Goal: Task Accomplishment & Management: Use online tool/utility

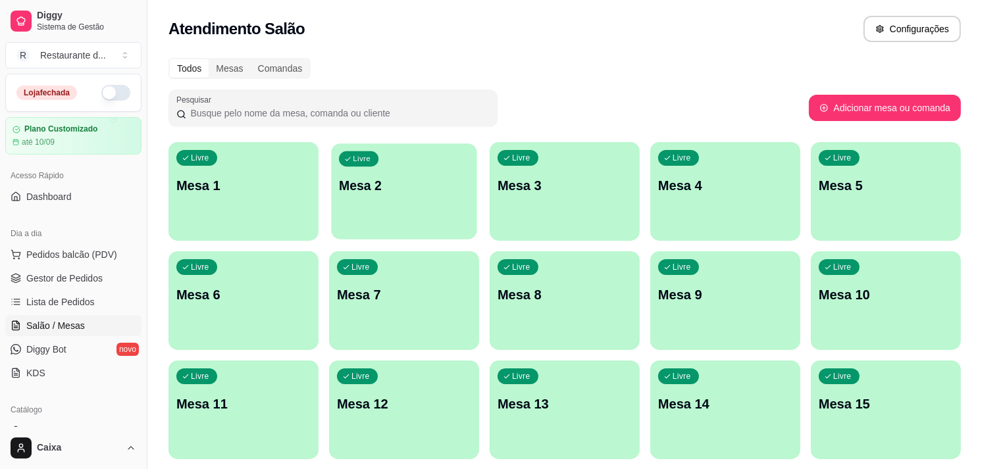
click at [388, 222] on div "Livre Mesa 2" at bounding box center [403, 183] width 145 height 80
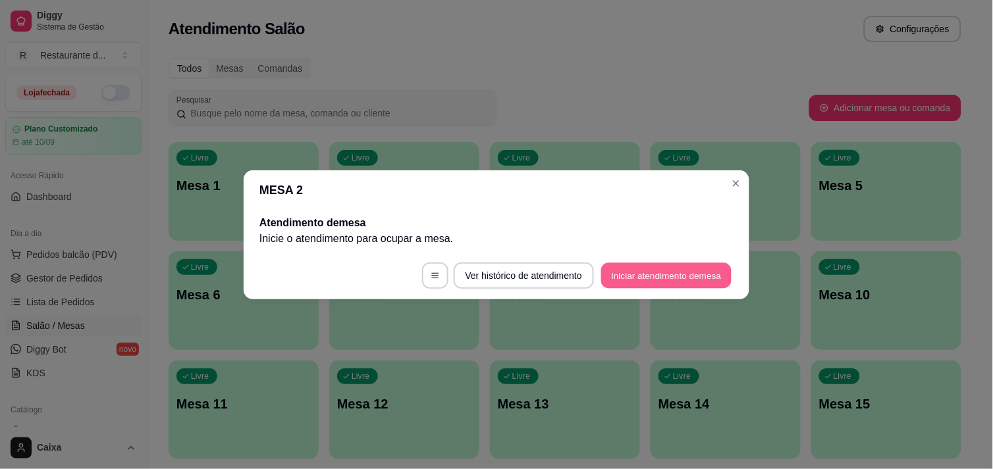
click at [675, 274] on button "Iniciar atendimento de mesa" at bounding box center [666, 276] width 130 height 26
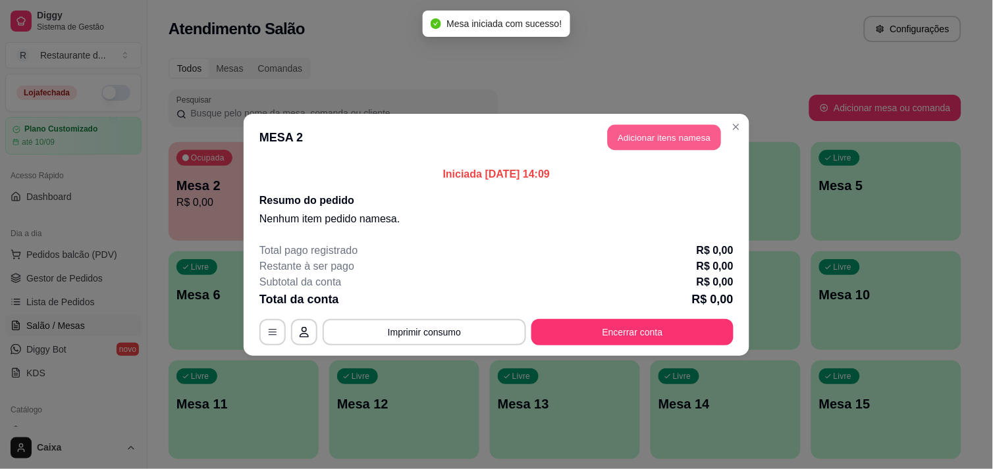
click at [650, 130] on button "Adicionar itens na mesa" at bounding box center [663, 137] width 113 height 26
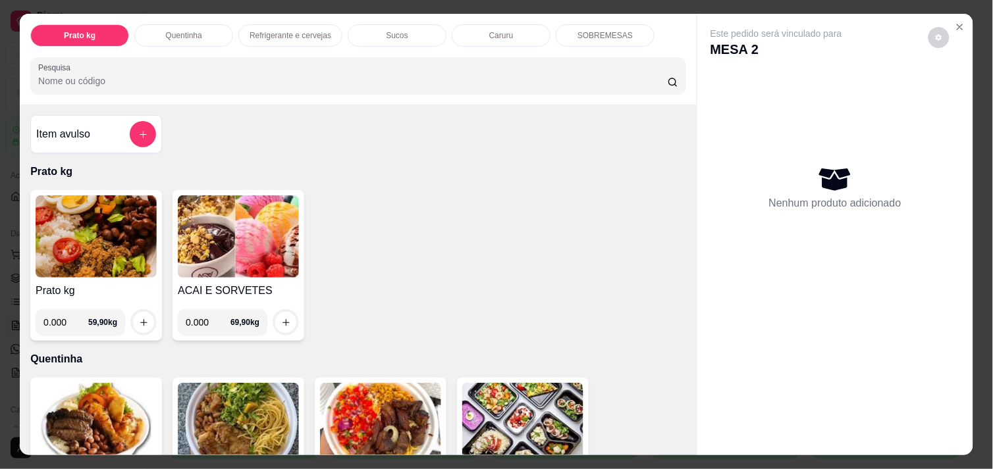
click at [64, 319] on input "0.000" at bounding box center [65, 322] width 45 height 26
type input "0.334"
click at [136, 313] on button "increase-product-quantity" at bounding box center [144, 323] width 20 height 20
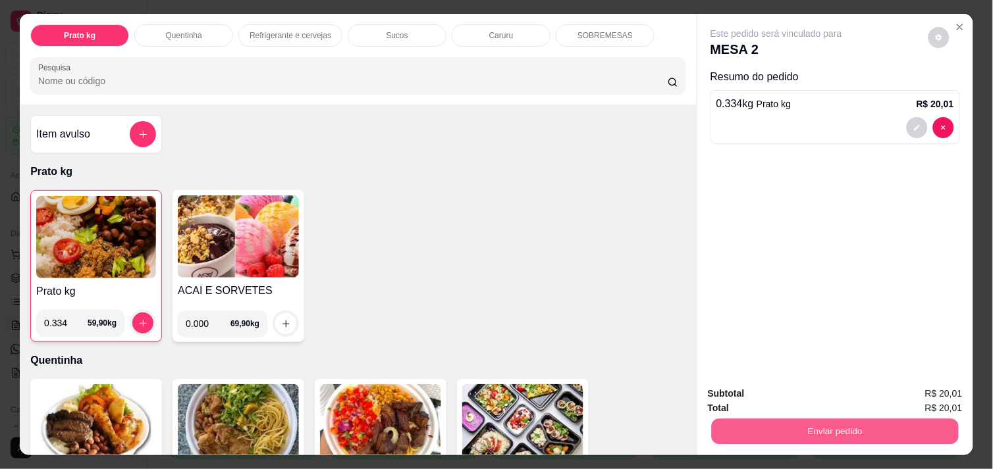
click at [748, 430] on button "Enviar pedido" at bounding box center [834, 432] width 247 height 26
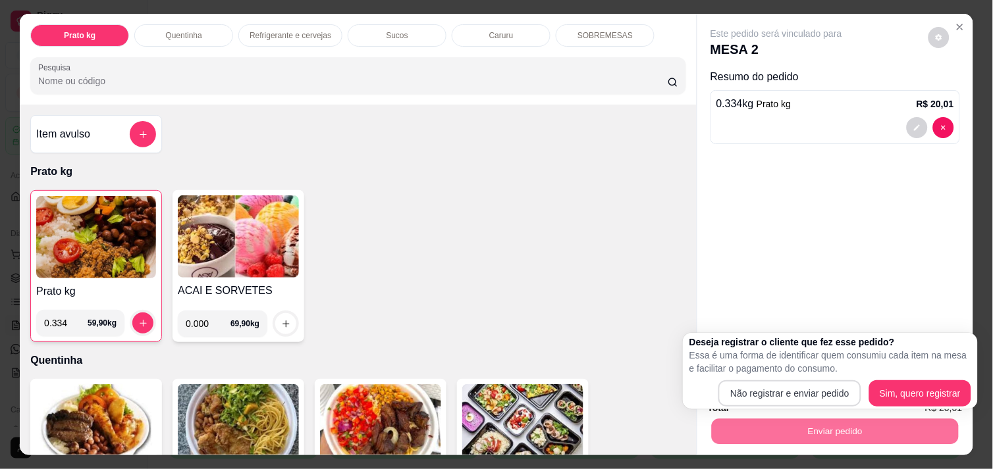
click at [752, 398] on body "Diggy Sistema de Gestão R Restaurante d ... Loja fechada Plano Customizado até …" at bounding box center [491, 234] width 982 height 469
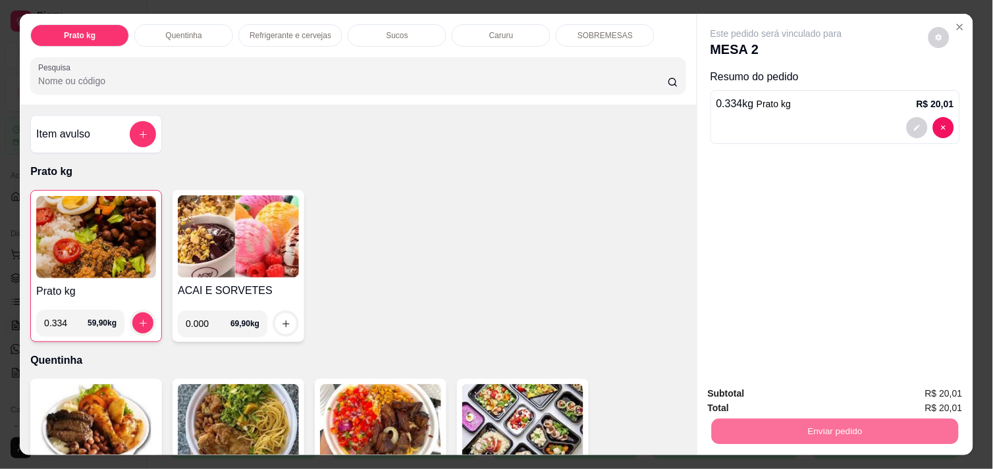
click at [752, 398] on button "Não registrar e enviar pedido" at bounding box center [791, 394] width 133 height 24
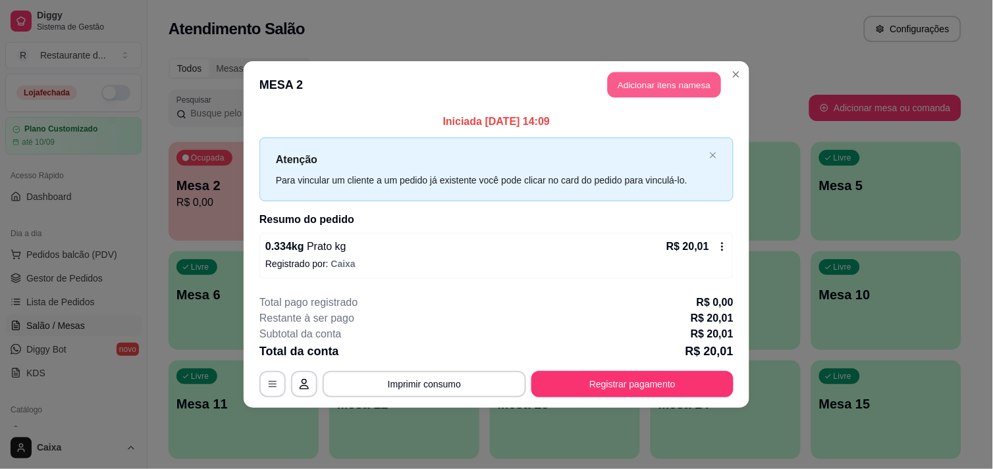
click at [645, 88] on button "Adicionar itens na mesa" at bounding box center [663, 85] width 113 height 26
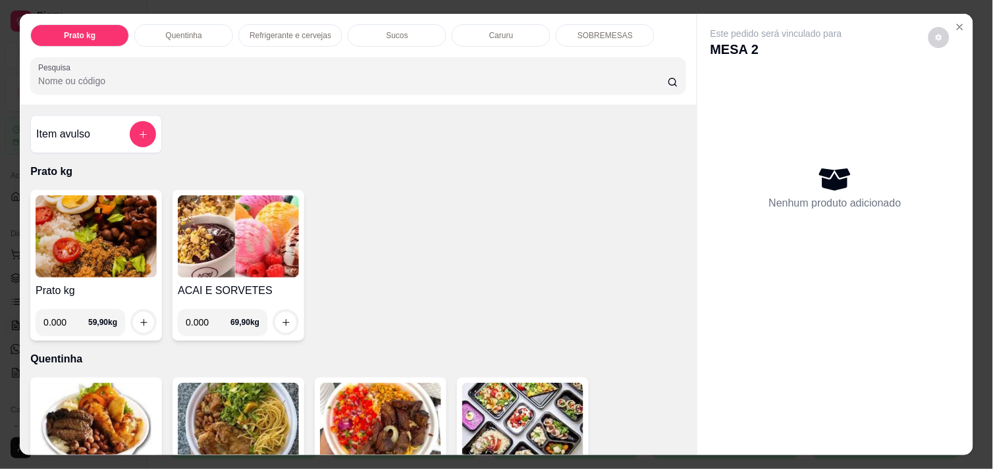
click at [63, 315] on input "0.000" at bounding box center [65, 322] width 45 height 26
type input "0.538"
click at [139, 312] on button "increase-product-quantity" at bounding box center [143, 322] width 21 height 21
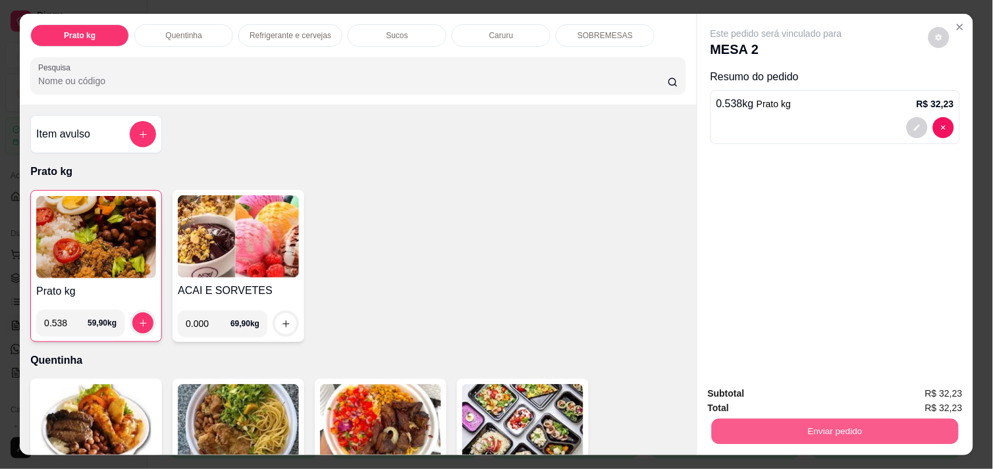
click at [844, 419] on button "Enviar pedido" at bounding box center [834, 432] width 247 height 26
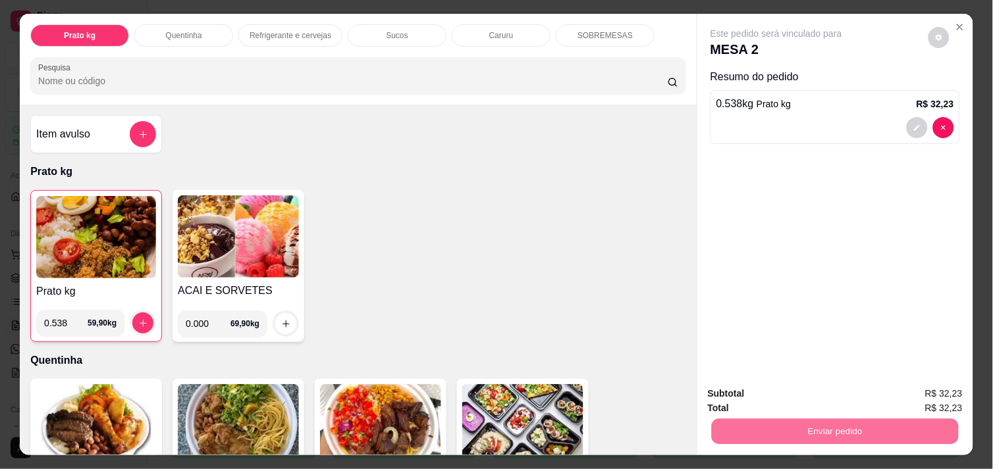
click at [810, 398] on button "Não registrar e enviar pedido" at bounding box center [791, 394] width 133 height 24
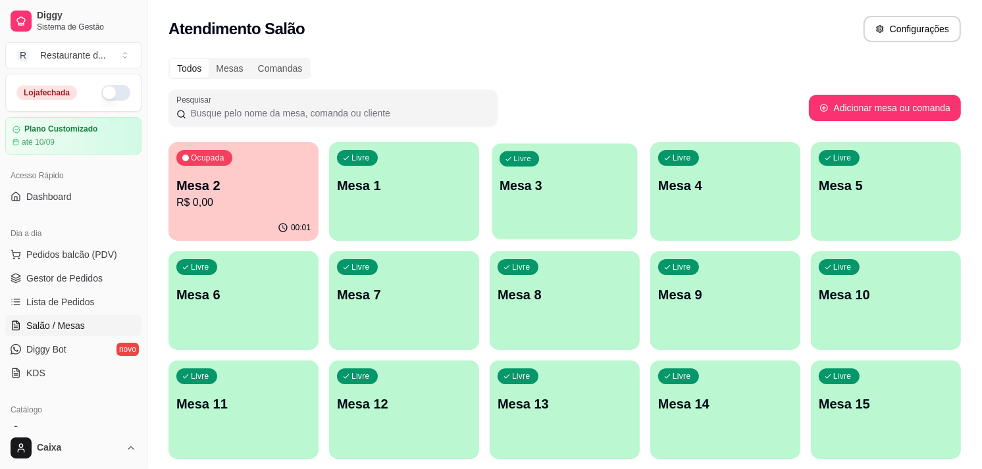
click at [557, 195] on div "Livre Mesa 3" at bounding box center [564, 183] width 145 height 80
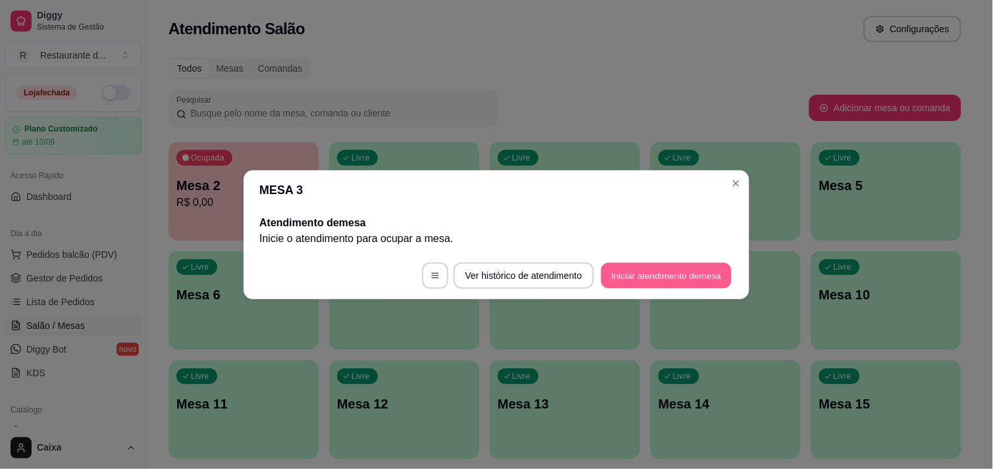
click at [667, 267] on button "Iniciar atendimento de mesa" at bounding box center [666, 276] width 130 height 26
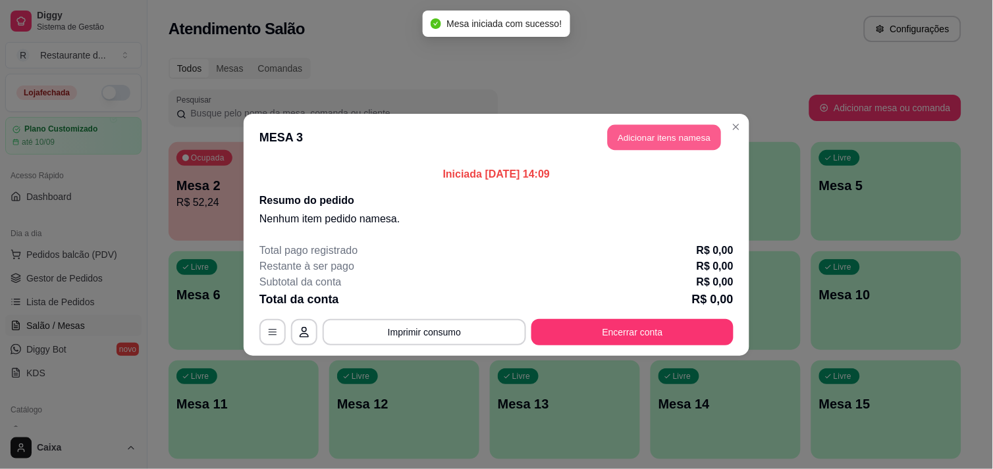
click at [666, 134] on button "Adicionar itens na mesa" at bounding box center [663, 137] width 113 height 26
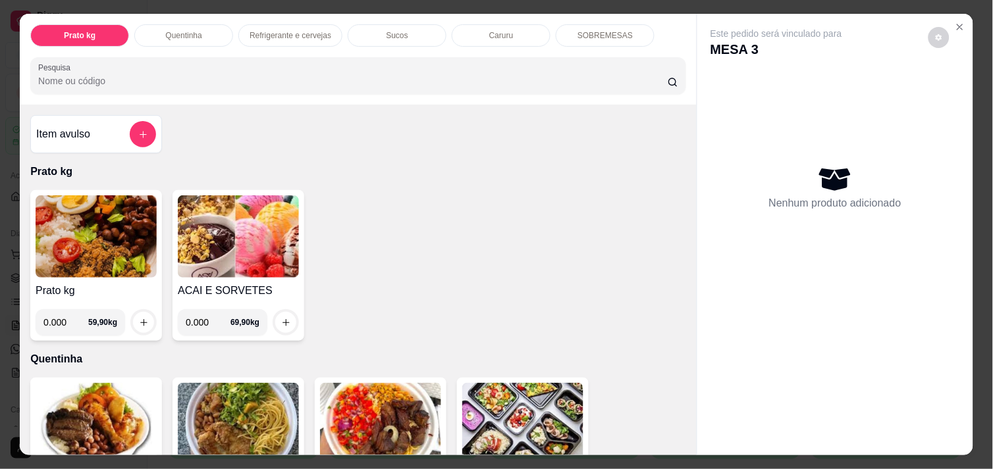
click at [62, 318] on input "0.000" at bounding box center [65, 322] width 45 height 26
type input "0.396"
click at [136, 313] on button "increase-product-quantity" at bounding box center [144, 323] width 20 height 20
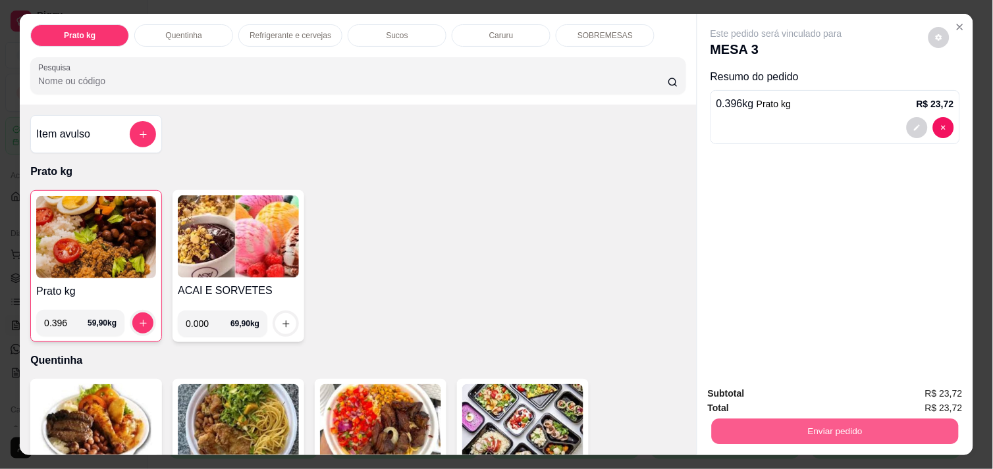
click at [830, 422] on button "Enviar pedido" at bounding box center [834, 432] width 247 height 26
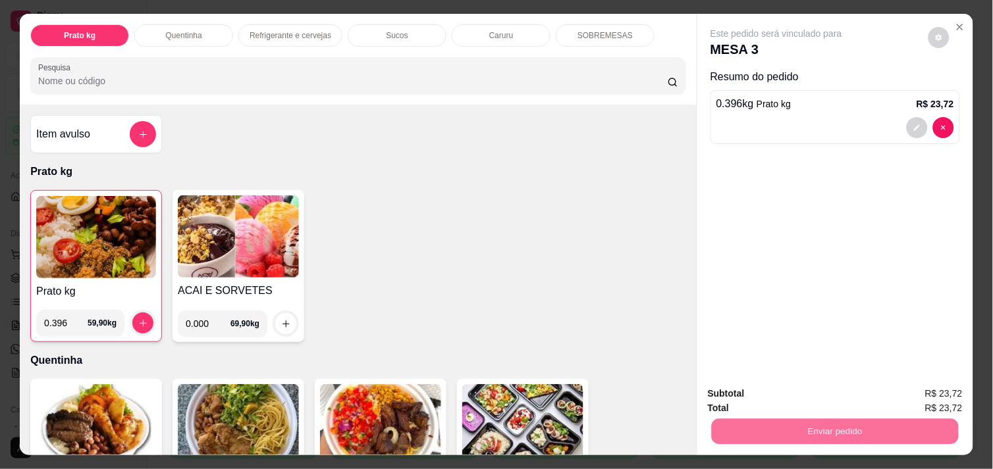
click at [807, 397] on button "Não registrar e enviar pedido" at bounding box center [791, 394] width 133 height 24
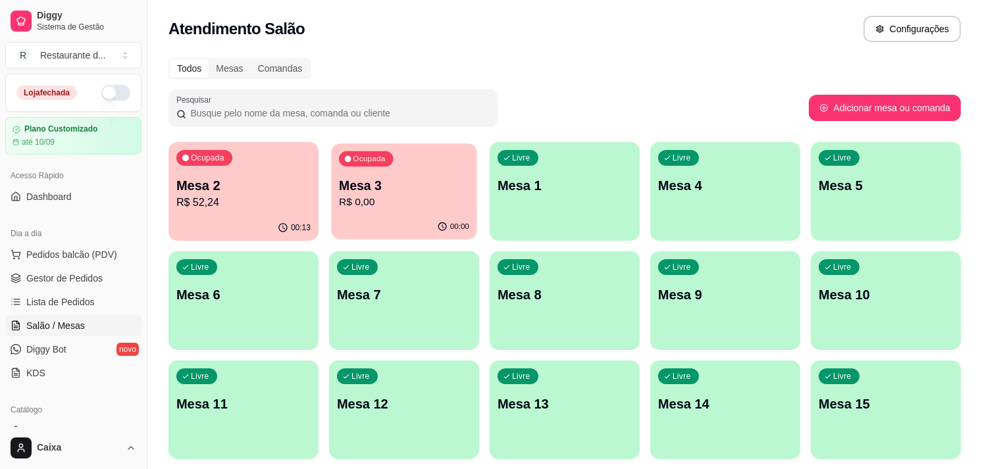
click at [405, 209] on div "Ocupada Mesa 3 R$ 0,00" at bounding box center [403, 178] width 145 height 71
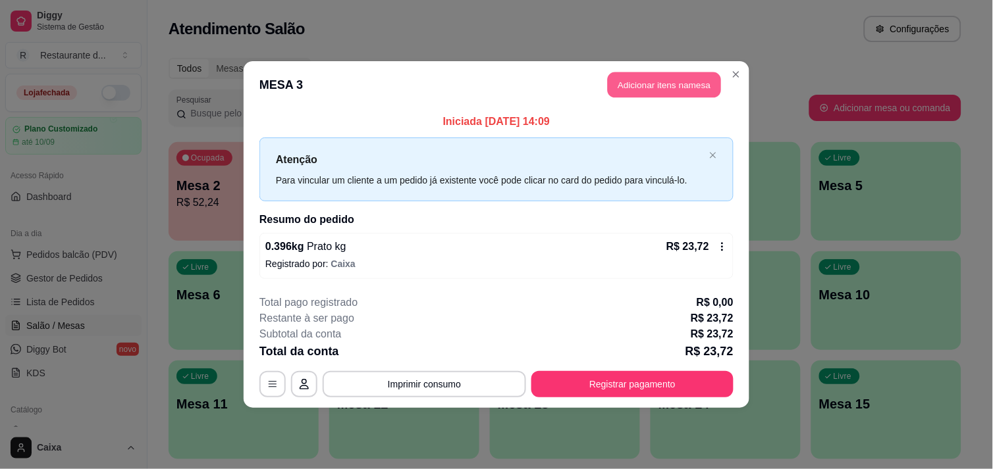
click at [650, 84] on button "Adicionar itens na mesa" at bounding box center [663, 85] width 113 height 26
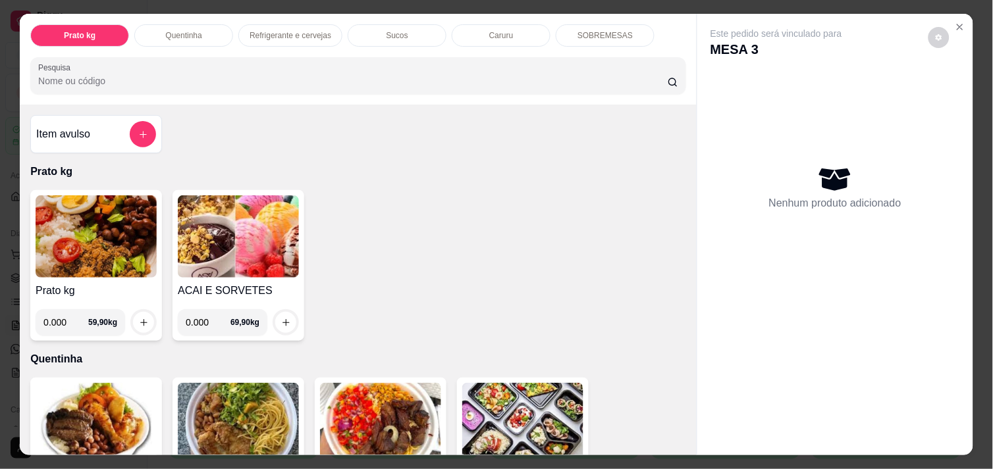
click at [62, 318] on input "0.000" at bounding box center [65, 322] width 45 height 26
type input "0.464"
click at [137, 323] on button "increase-product-quantity" at bounding box center [144, 323] width 20 height 20
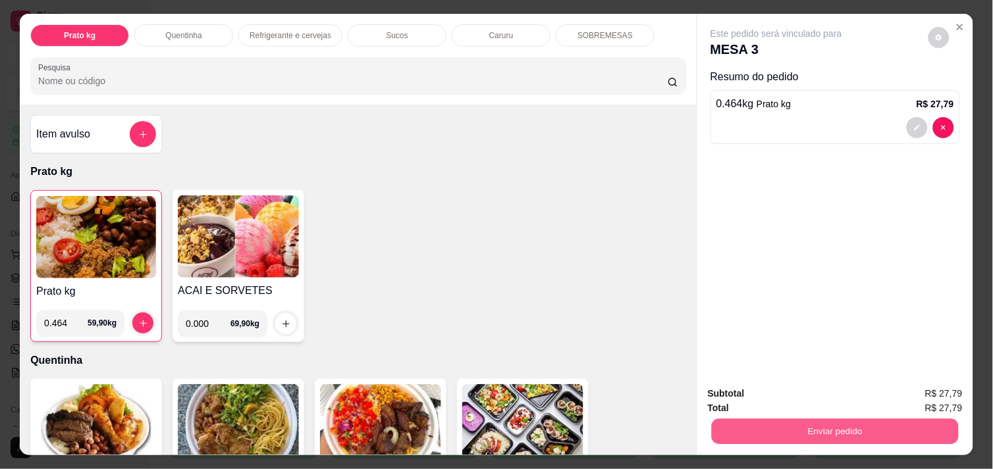
click at [765, 419] on button "Enviar pedido" at bounding box center [834, 432] width 247 height 26
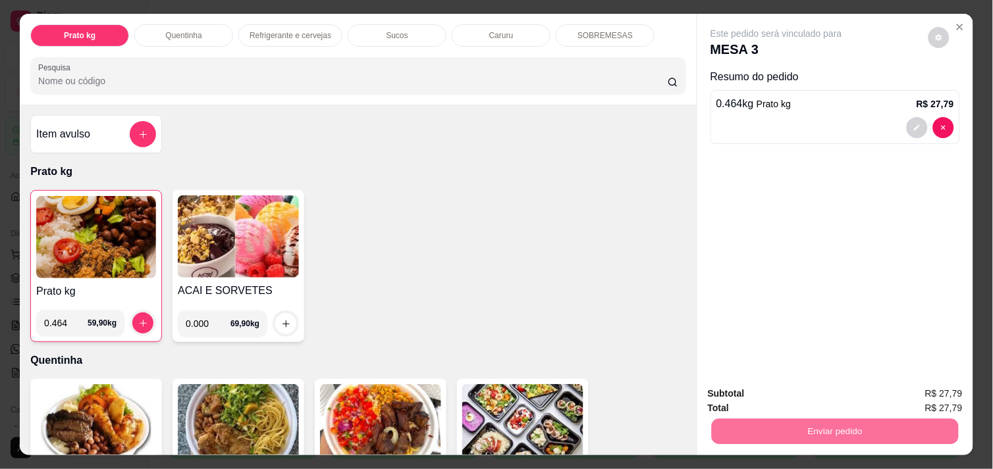
click at [754, 386] on button "Não registrar e enviar pedido" at bounding box center [791, 394] width 133 height 24
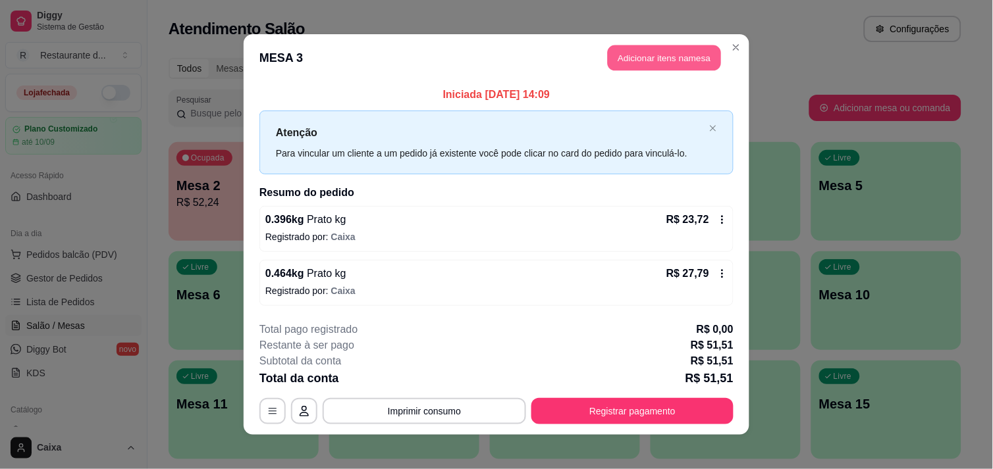
click at [655, 62] on button "Adicionar itens na mesa" at bounding box center [663, 58] width 113 height 26
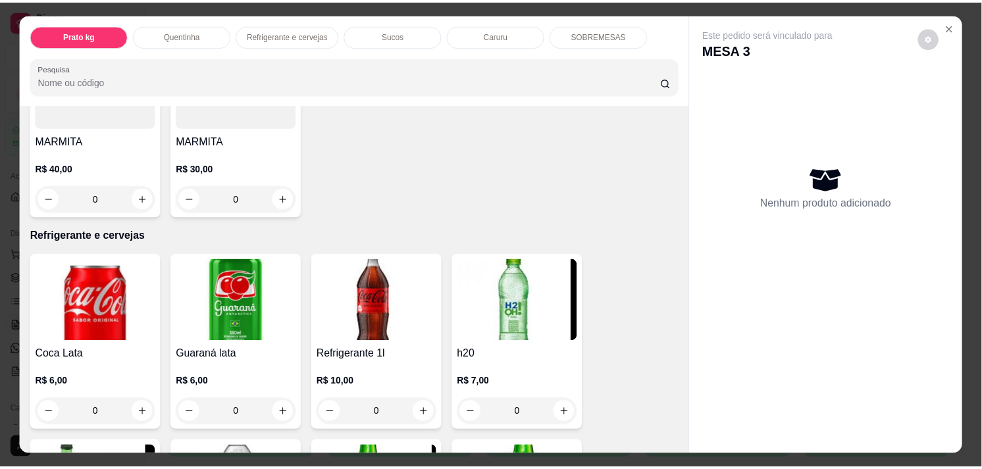
scroll to position [527, 0]
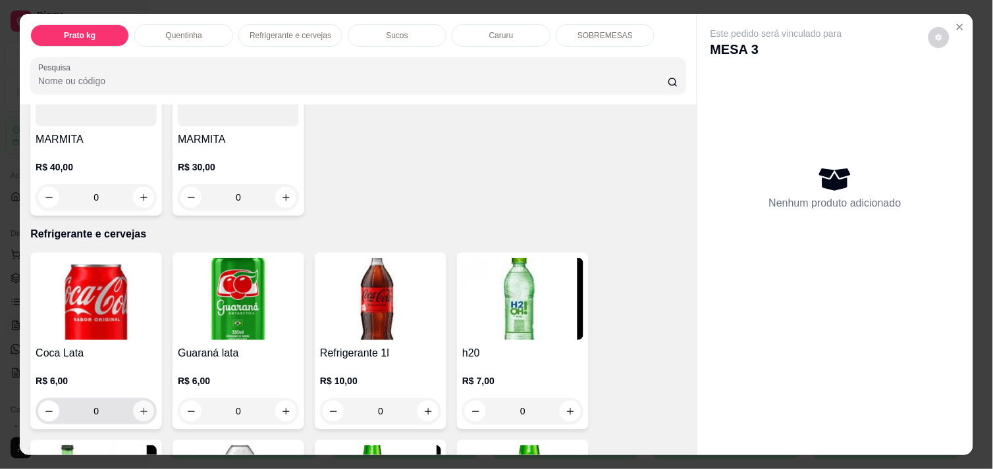
click at [139, 407] on icon "increase-product-quantity" at bounding box center [144, 412] width 10 height 10
type input "1"
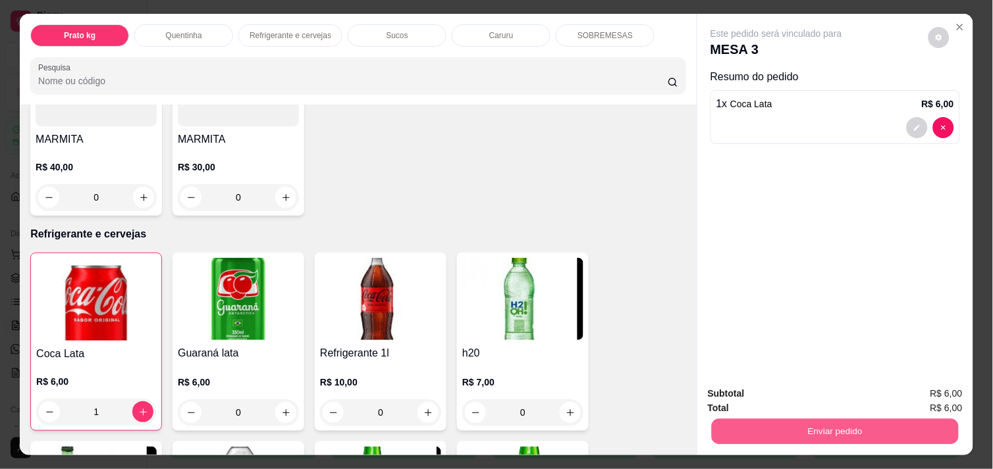
click at [856, 425] on button "Enviar pedido" at bounding box center [834, 432] width 247 height 26
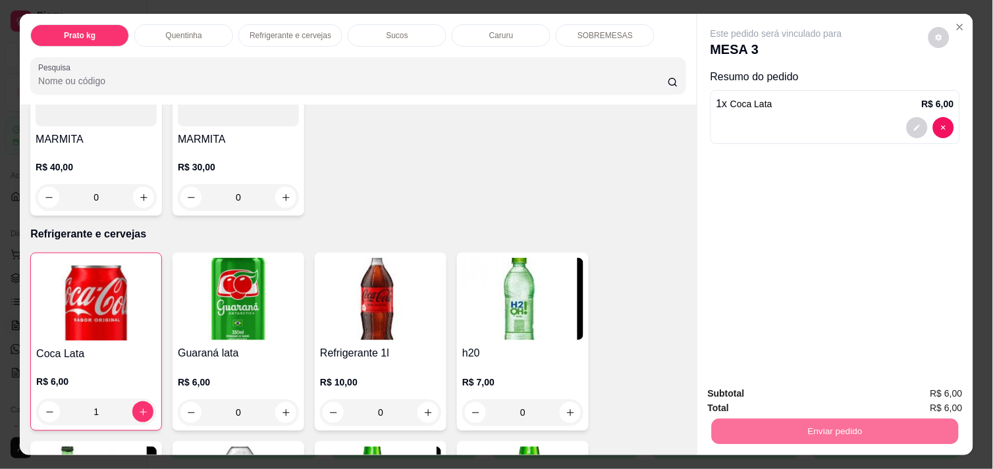
click at [819, 395] on button "Não registrar e enviar pedido" at bounding box center [791, 394] width 133 height 24
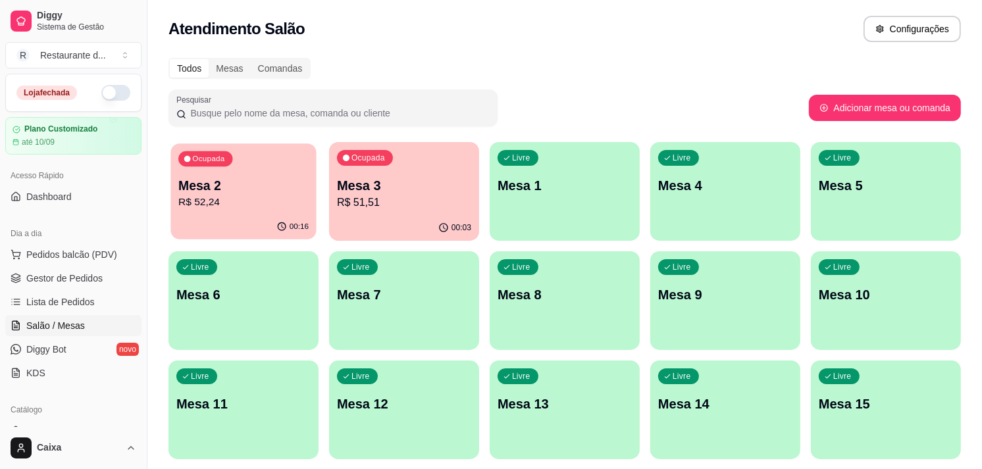
click at [288, 167] on div "Ocupada Mesa 2 R$ 52,24" at bounding box center [242, 178] width 145 height 71
click at [244, 188] on p "Mesa 2" at bounding box center [243, 186] width 130 height 18
click at [238, 179] on p "Mesa 2" at bounding box center [243, 186] width 130 height 18
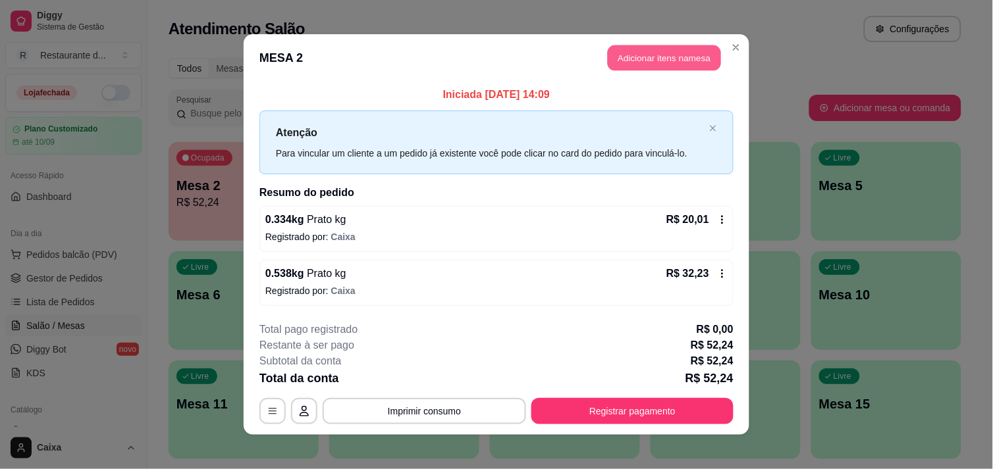
click at [657, 61] on button "Adicionar itens na mesa" at bounding box center [663, 58] width 113 height 26
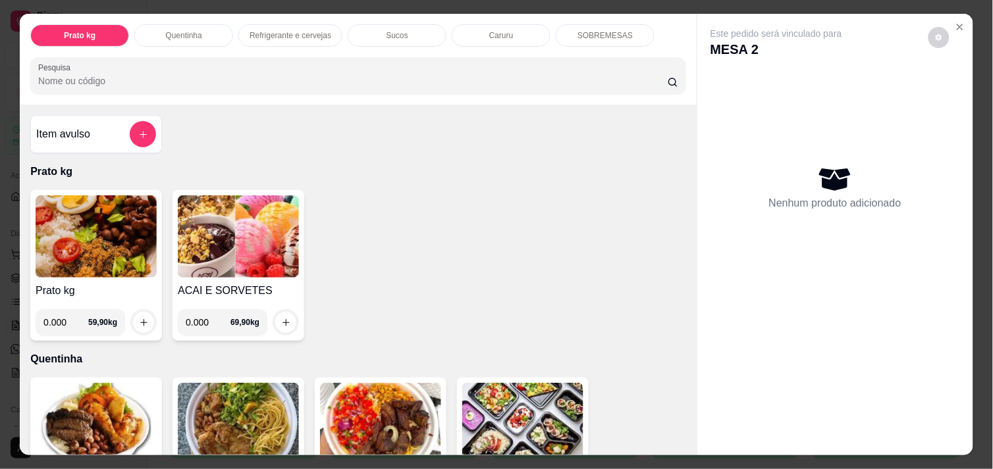
click at [202, 317] on input "0.000" at bounding box center [208, 322] width 45 height 26
type input "0.238"
click at [281, 319] on icon "increase-product-quantity" at bounding box center [286, 323] width 10 height 10
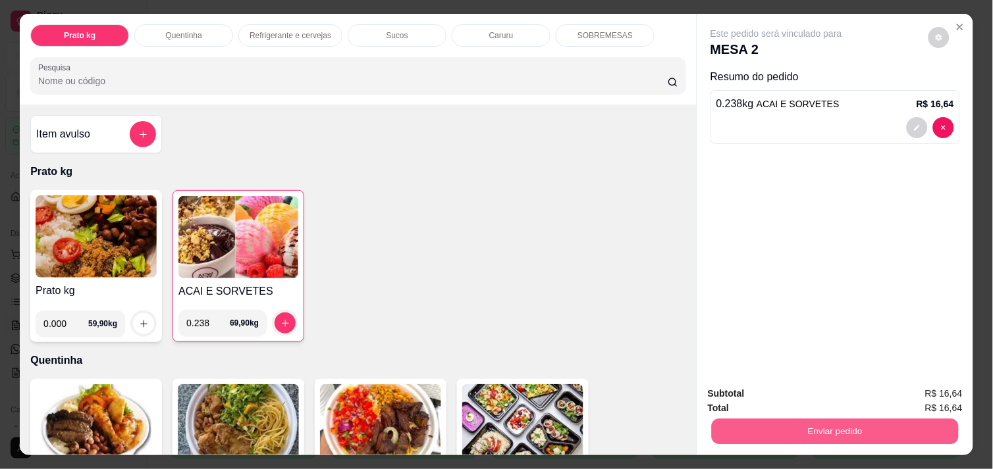
click at [844, 424] on button "Enviar pedido" at bounding box center [834, 432] width 247 height 26
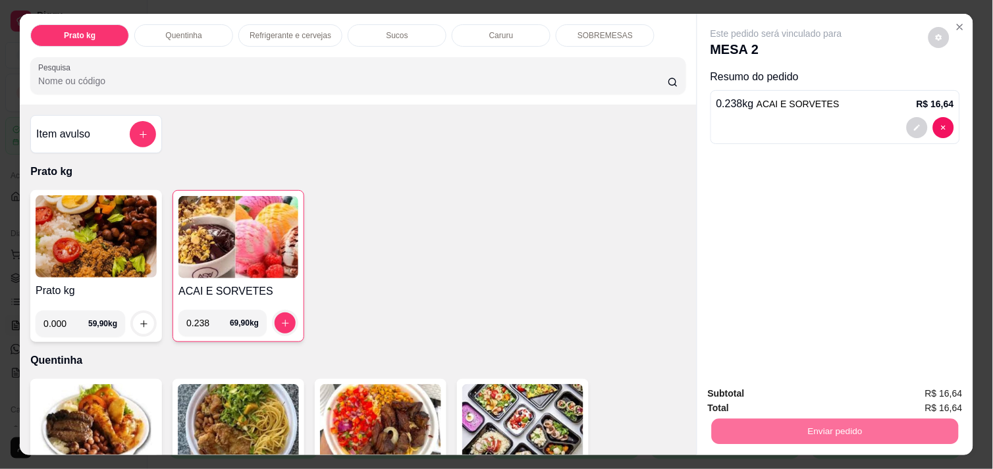
click at [823, 396] on button "Não registrar e enviar pedido" at bounding box center [791, 394] width 133 height 24
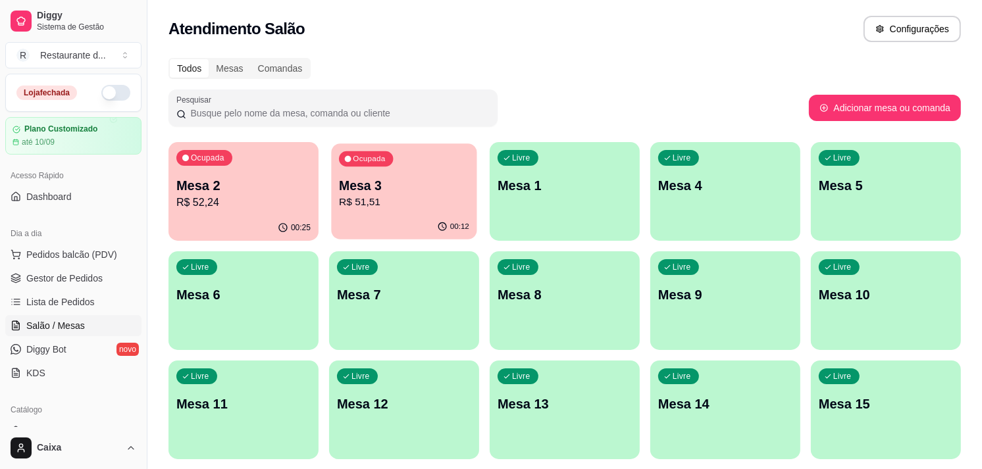
click at [451, 187] on p "Mesa 3" at bounding box center [404, 186] width 130 height 18
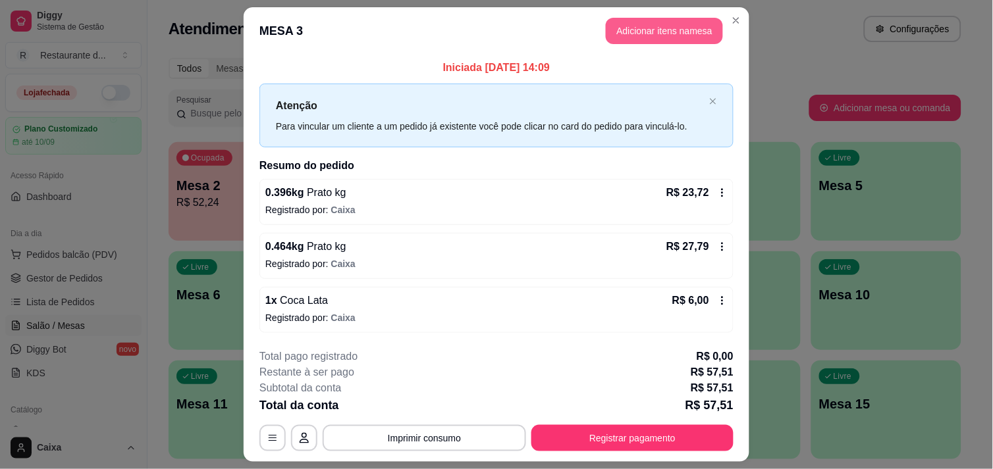
click at [655, 36] on button "Adicionar itens na mesa" at bounding box center [664, 31] width 117 height 26
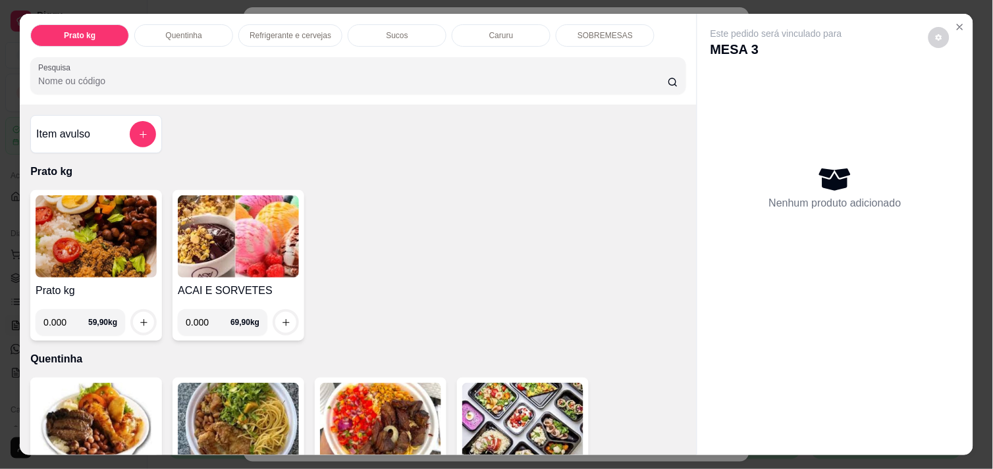
click at [199, 317] on input "0.000" at bounding box center [208, 322] width 45 height 26
type input "0.112"
click at [281, 318] on icon "increase-product-quantity" at bounding box center [286, 323] width 10 height 10
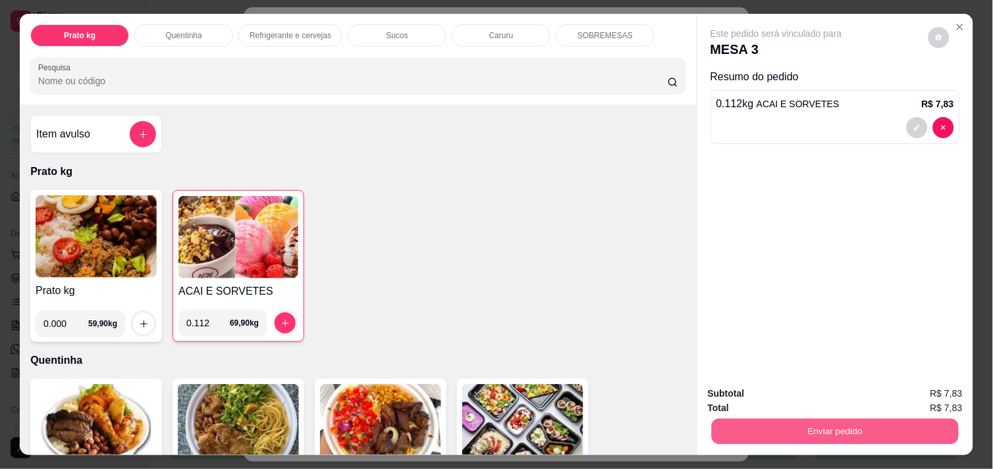
click at [837, 428] on button "Enviar pedido" at bounding box center [834, 432] width 247 height 26
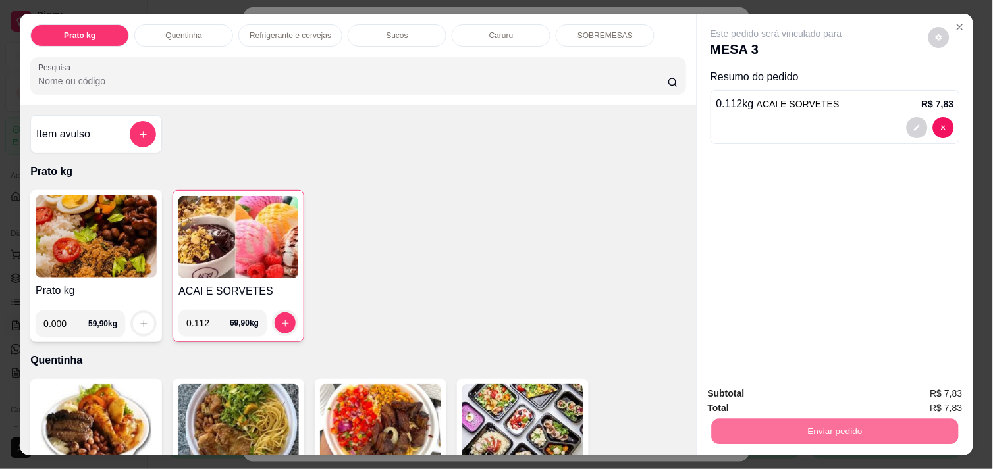
click at [801, 397] on button "Não registrar e enviar pedido" at bounding box center [791, 394] width 133 height 24
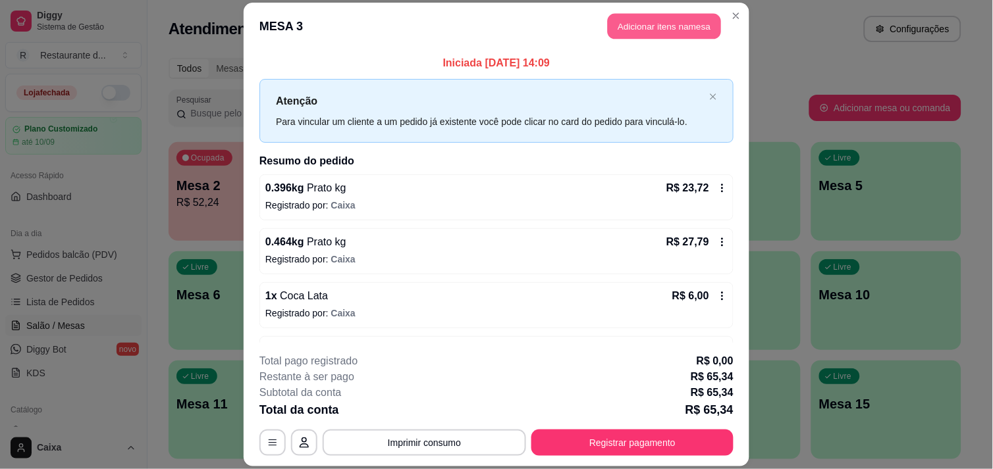
click at [659, 30] on button "Adicionar itens na mesa" at bounding box center [663, 26] width 113 height 26
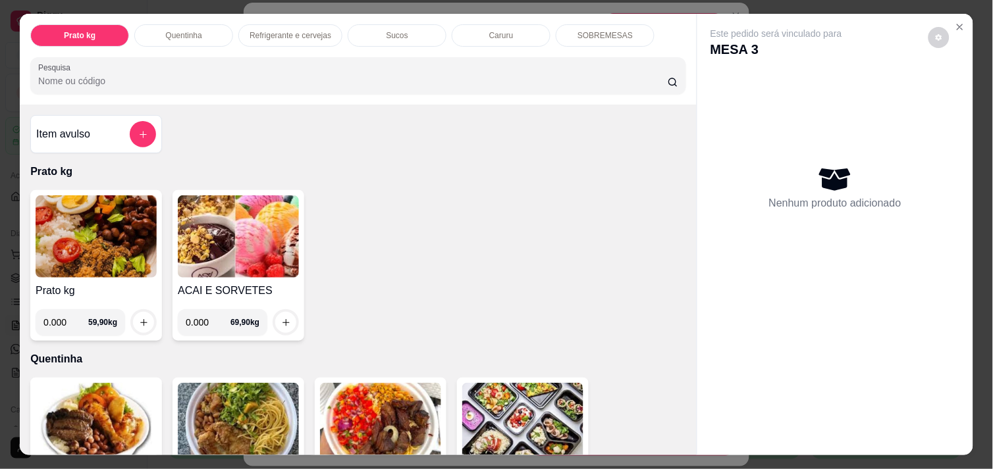
click at [201, 319] on input "0.000" at bounding box center [208, 322] width 45 height 26
click at [954, 22] on icon "Close" at bounding box center [959, 27] width 11 height 11
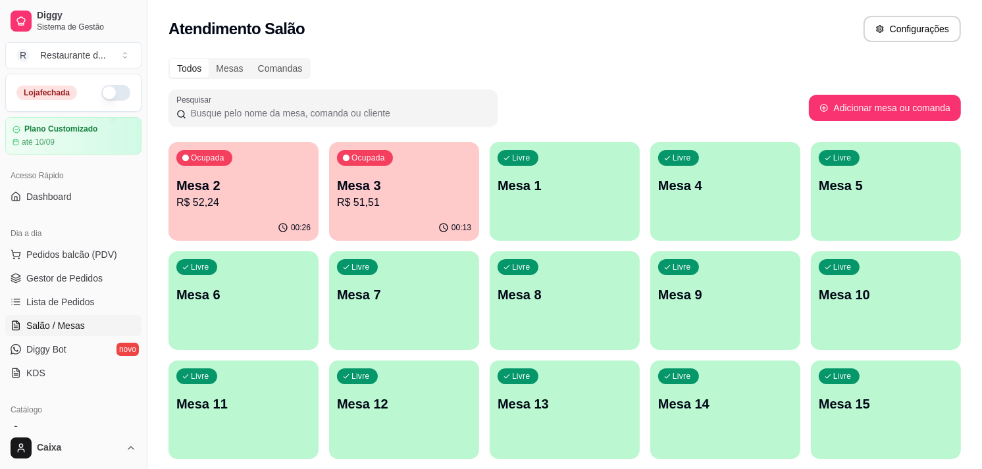
click at [230, 215] on button "Ocupada Mesa 2 R$ 52,24 00:26" at bounding box center [243, 191] width 150 height 99
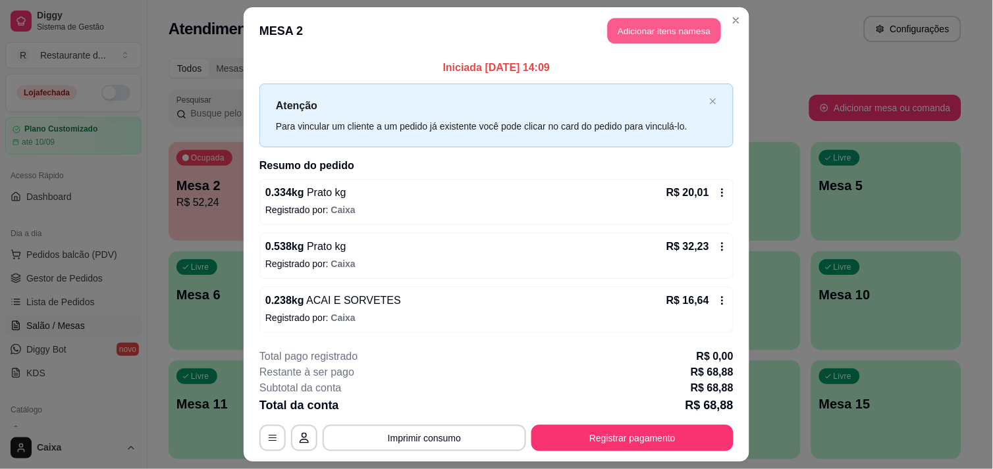
click at [673, 34] on button "Adicionar itens na mesa" at bounding box center [663, 31] width 113 height 26
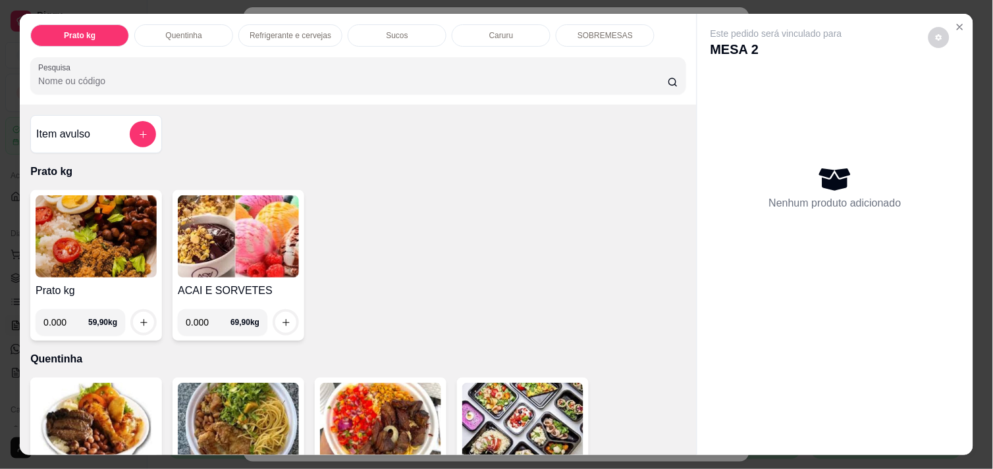
click at [203, 317] on input "0.000" at bounding box center [208, 322] width 45 height 26
click at [954, 22] on icon "Close" at bounding box center [959, 27] width 11 height 11
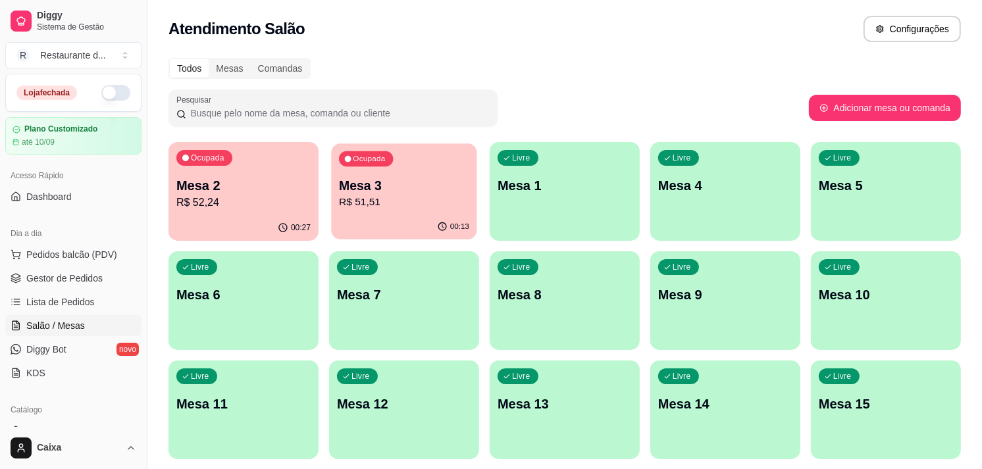
click at [417, 177] on p "Mesa 3" at bounding box center [404, 186] width 130 height 18
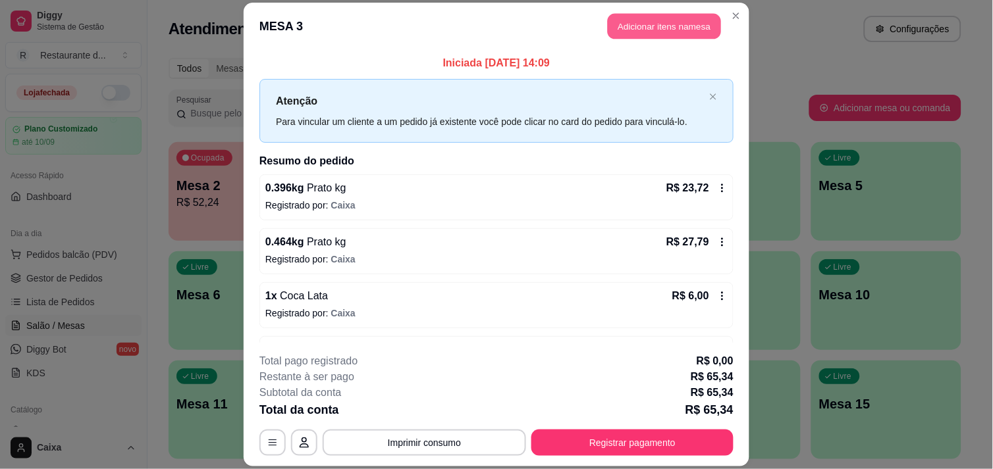
click at [659, 28] on button "Adicionar itens na mesa" at bounding box center [663, 26] width 113 height 26
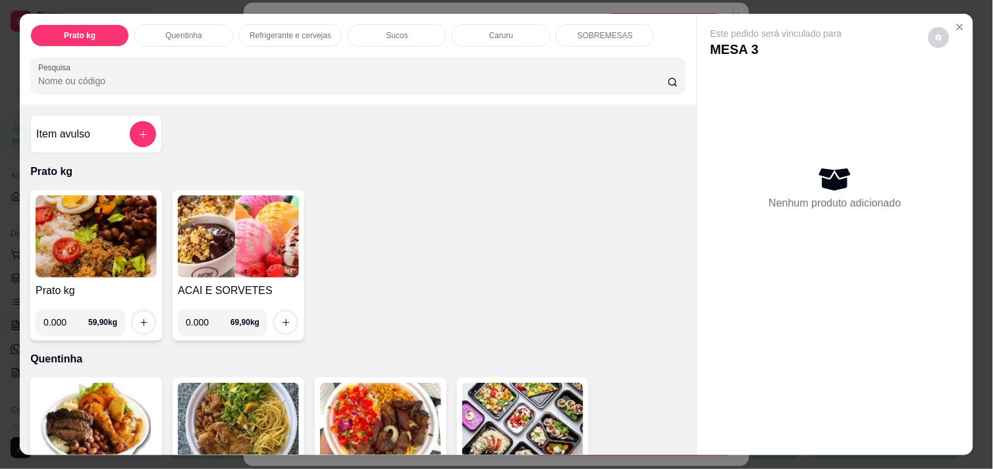
click at [202, 314] on input "0.000" at bounding box center [208, 322] width 45 height 26
type input "0.118"
click at [276, 313] on button "increase-product-quantity" at bounding box center [286, 323] width 20 height 20
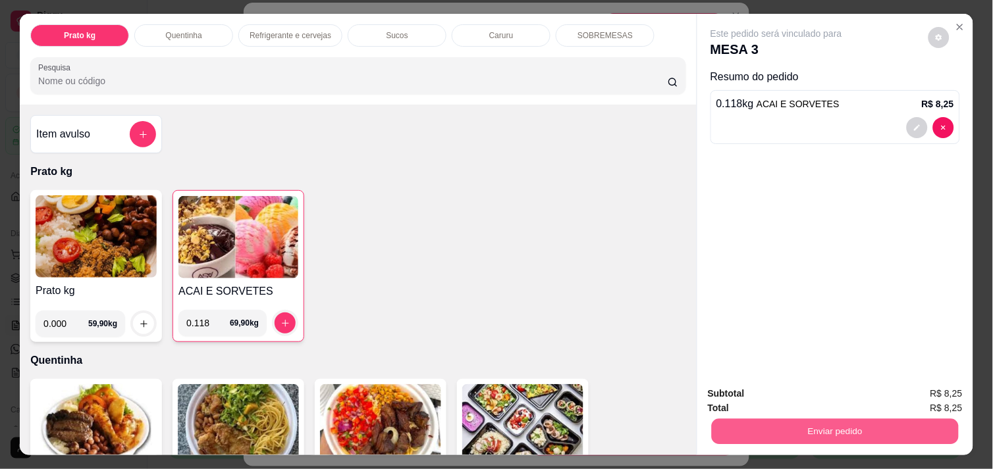
click at [866, 422] on button "Enviar pedido" at bounding box center [834, 432] width 247 height 26
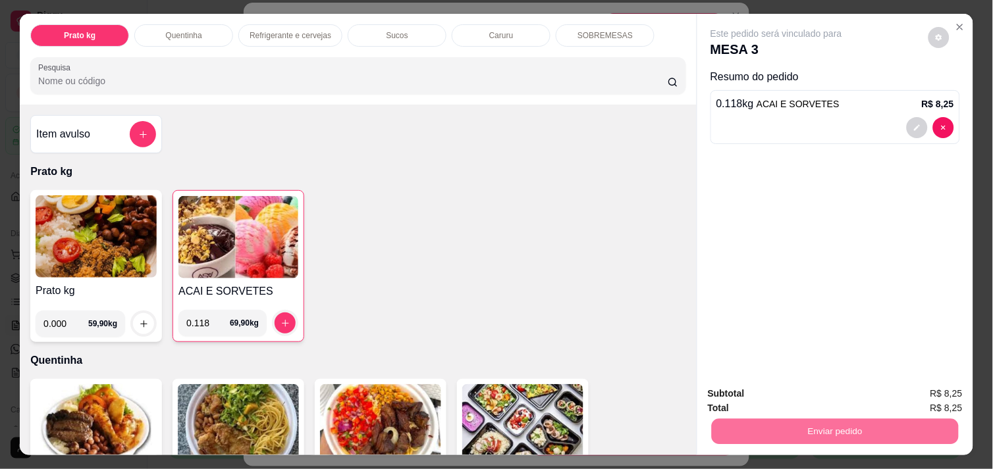
click at [826, 398] on button "Não registrar e enviar pedido" at bounding box center [791, 394] width 133 height 24
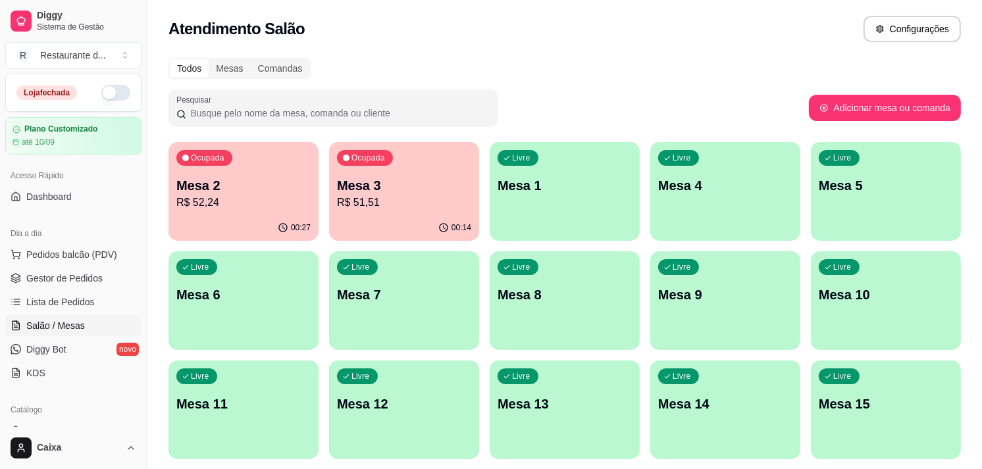
click at [230, 174] on div "Ocupada Mesa 2 R$ 52,24" at bounding box center [243, 178] width 150 height 73
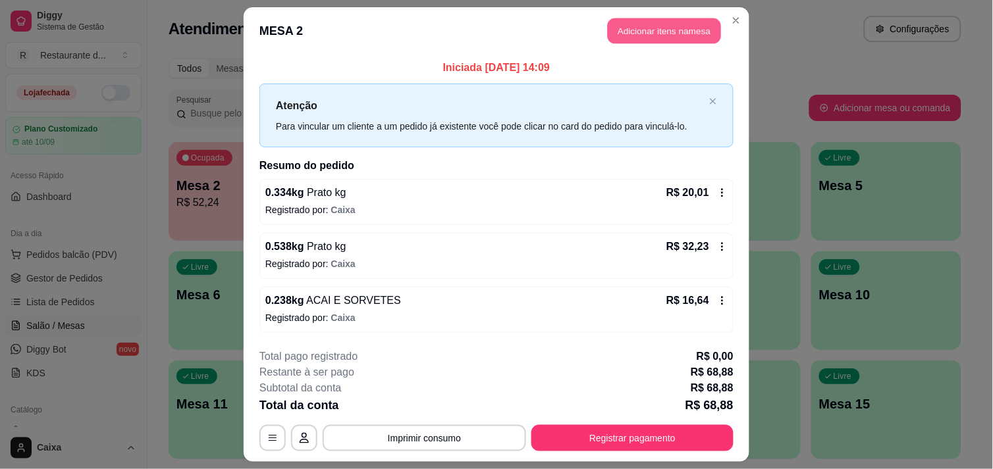
click at [626, 27] on button "Adicionar itens na mesa" at bounding box center [663, 31] width 113 height 26
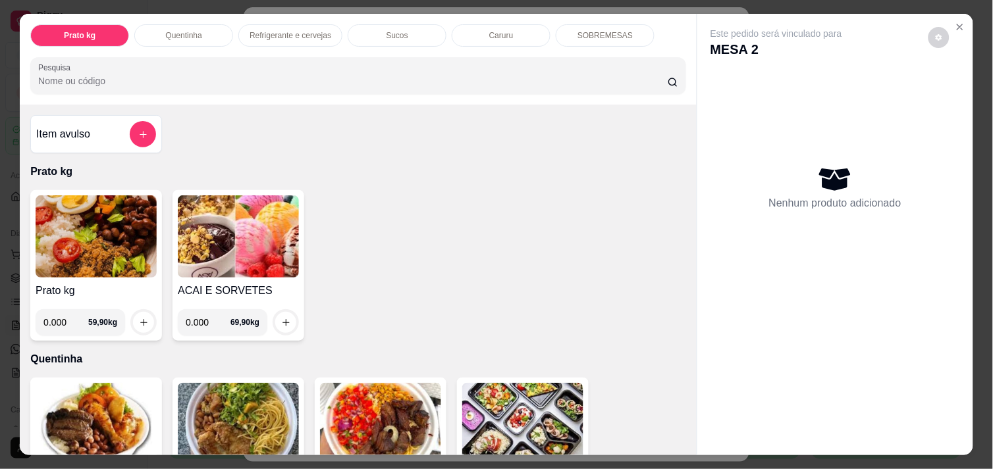
click at [206, 319] on input "0.000" at bounding box center [208, 322] width 45 height 26
type input "0.182"
click at [281, 318] on icon "increase-product-quantity" at bounding box center [286, 323] width 10 height 10
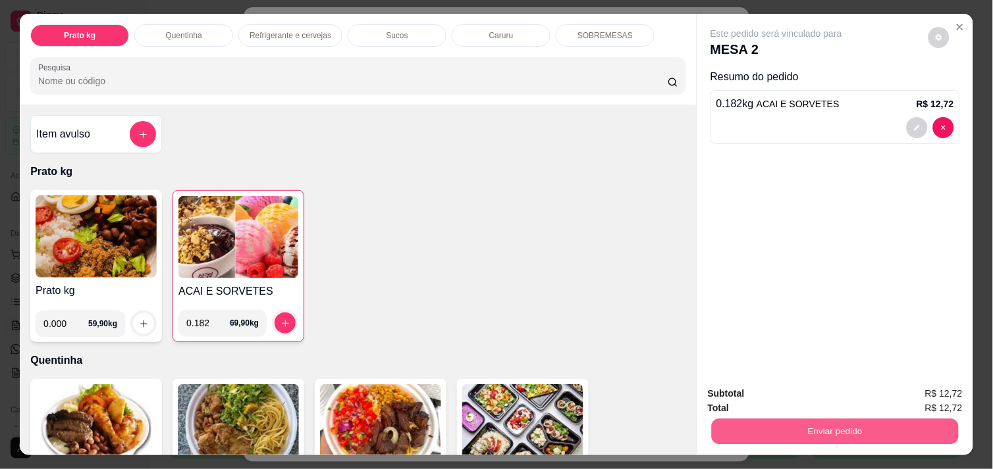
click at [869, 419] on button "Enviar pedido" at bounding box center [834, 432] width 247 height 26
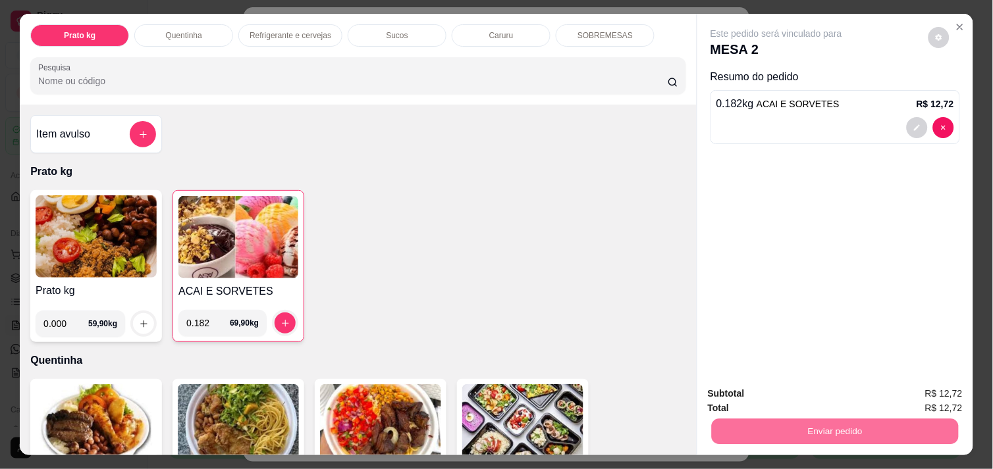
click at [831, 398] on button "Não registrar e enviar pedido" at bounding box center [791, 394] width 133 height 24
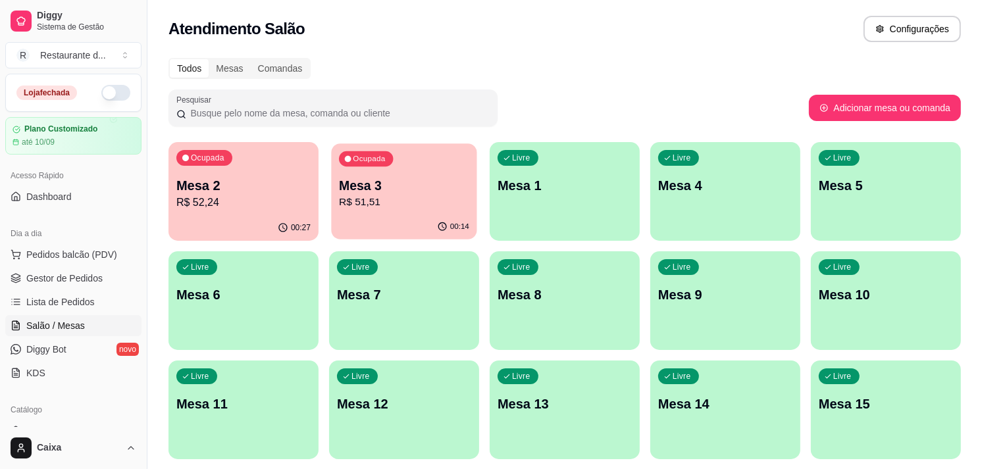
click at [412, 168] on div "Ocupada Mesa 3 R$ 51,51" at bounding box center [403, 178] width 145 height 71
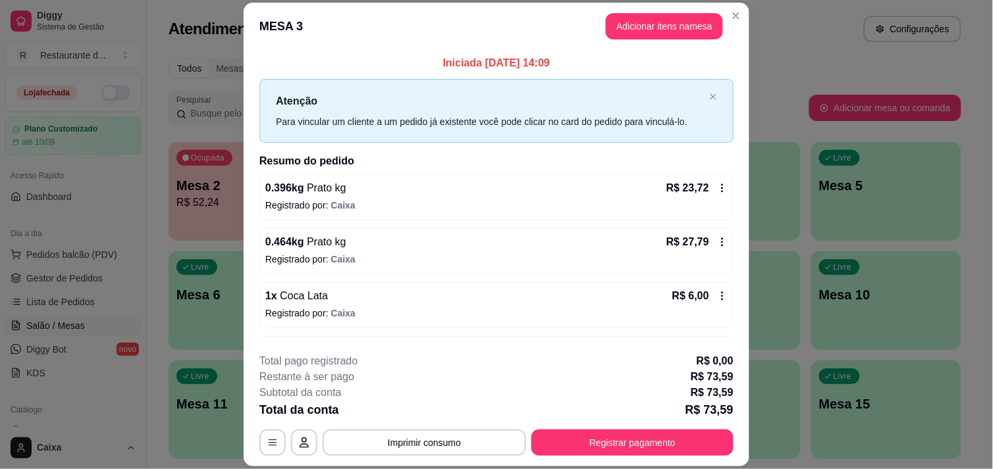
click at [412, 168] on h2 "Resumo do pedido" at bounding box center [496, 161] width 474 height 16
click at [606, 440] on button "Registrar pagamento" at bounding box center [632, 443] width 196 height 26
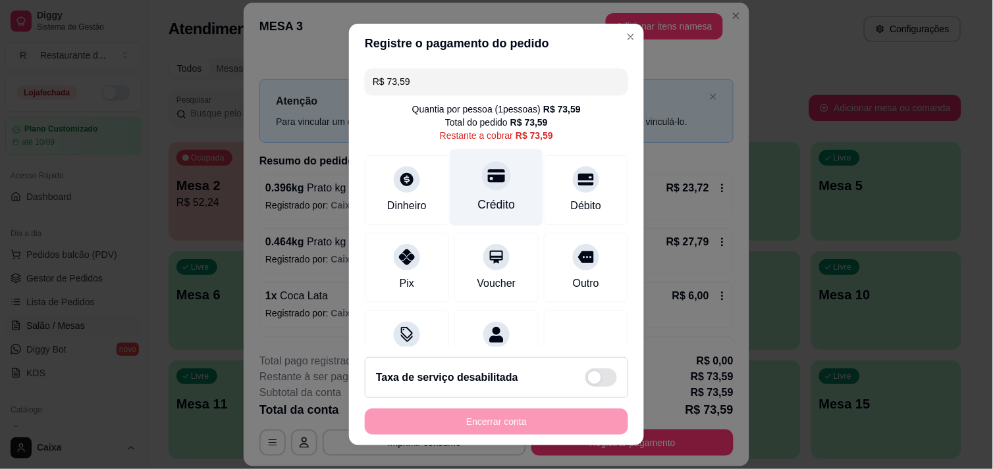
click at [488, 174] on icon at bounding box center [496, 175] width 17 height 17
type input "R$ 0,00"
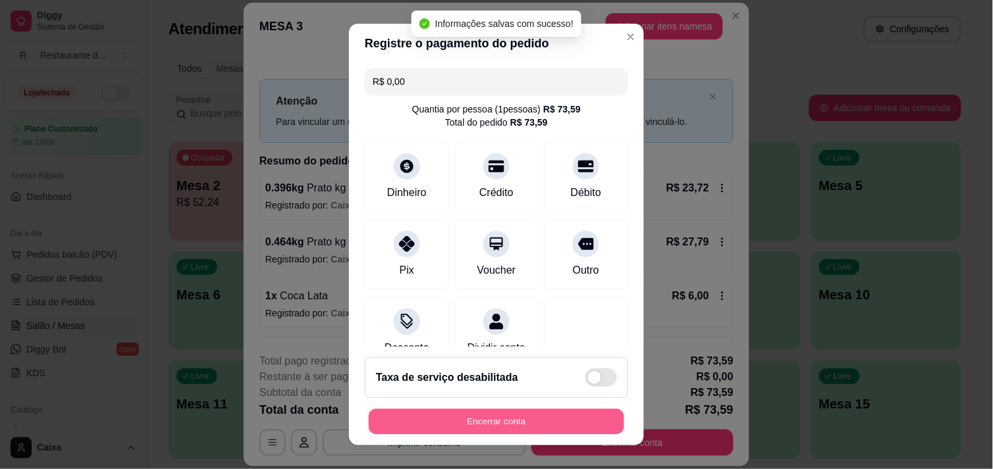
click at [468, 420] on button "Encerrar conta" at bounding box center [496, 422] width 255 height 26
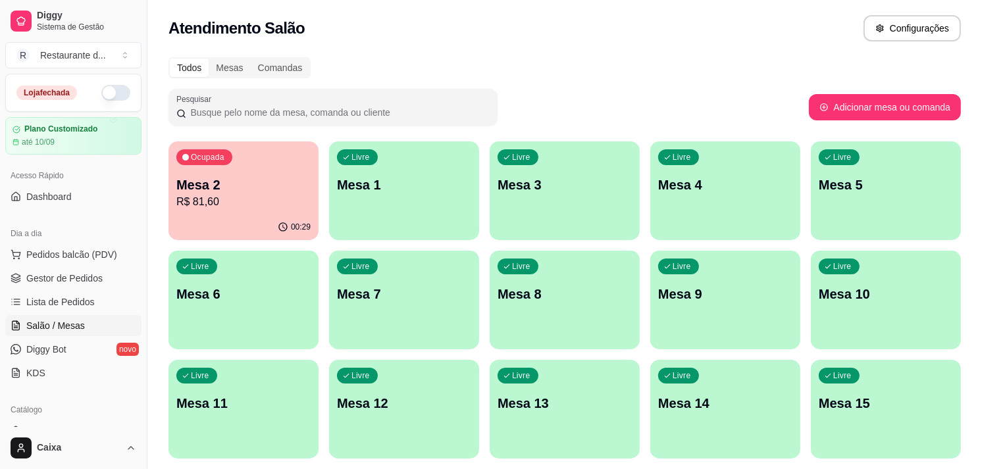
scroll to position [0, 0]
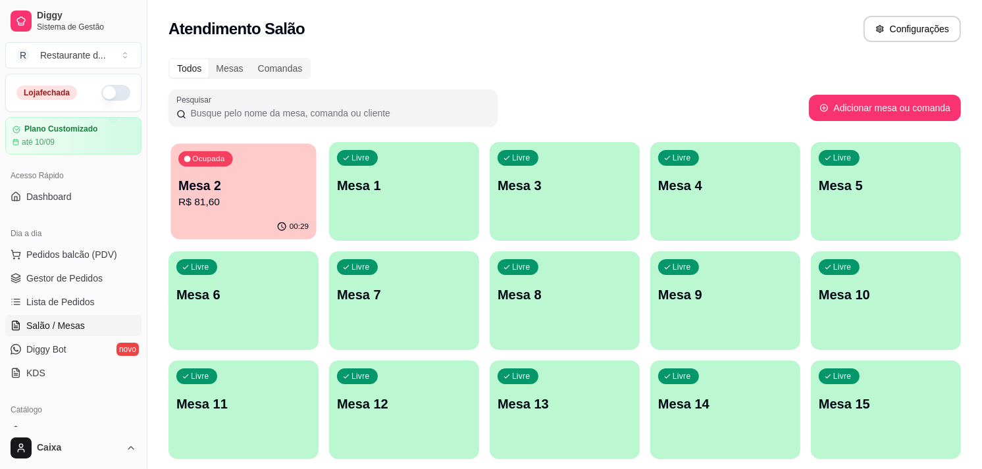
click at [237, 227] on div "00:29" at bounding box center [242, 227] width 145 height 25
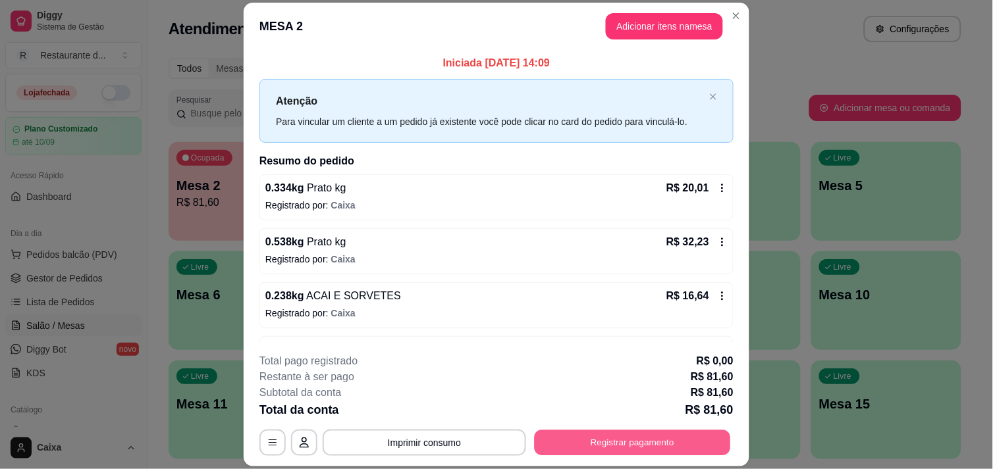
click at [592, 455] on button "Registrar pagamento" at bounding box center [632, 443] width 196 height 26
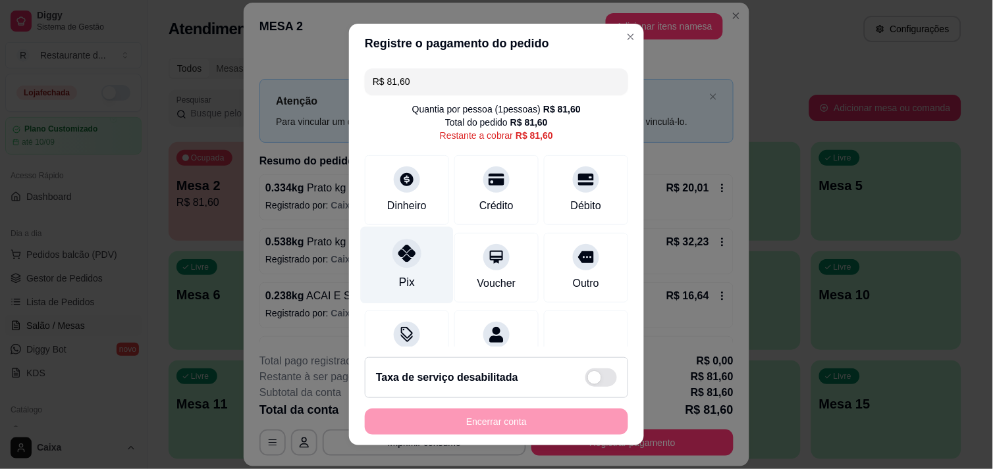
click at [398, 272] on div "Pix" at bounding box center [407, 264] width 93 height 77
type input "R$ 0,00"
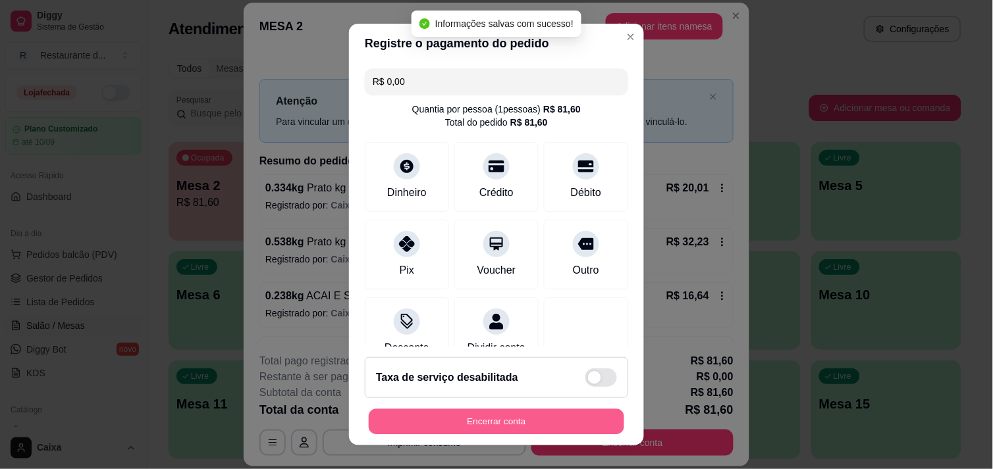
click at [458, 413] on button "Encerrar conta" at bounding box center [496, 422] width 255 height 26
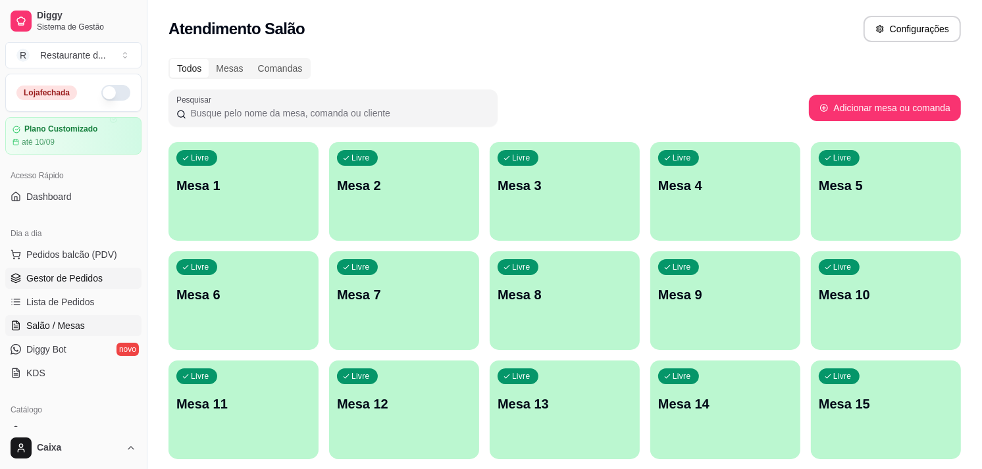
click at [75, 276] on span "Gestor de Pedidos" at bounding box center [64, 278] width 76 height 13
click at [64, 274] on span "Gestor de Pedidos" at bounding box center [64, 278] width 76 height 13
click at [44, 259] on span "Pedidos balcão (PDV)" at bounding box center [71, 254] width 91 height 13
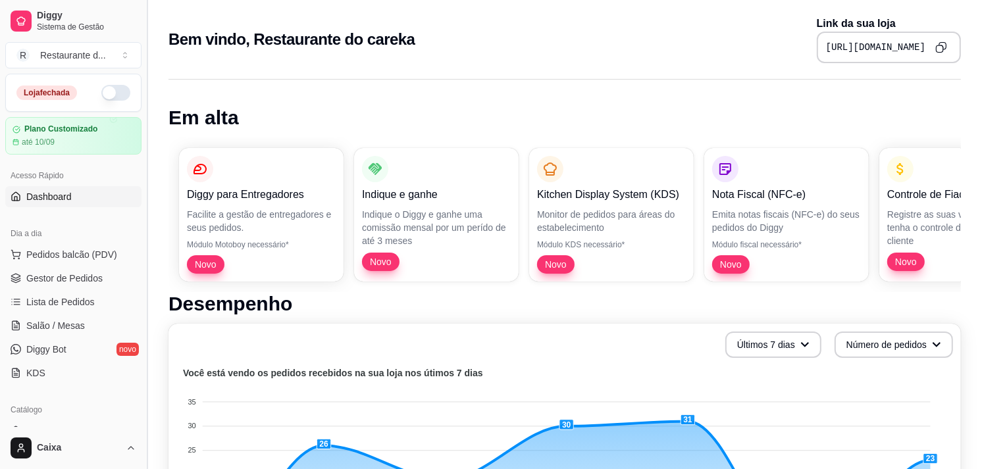
click at [142, 222] on button "Toggle Sidebar" at bounding box center [147, 234] width 11 height 469
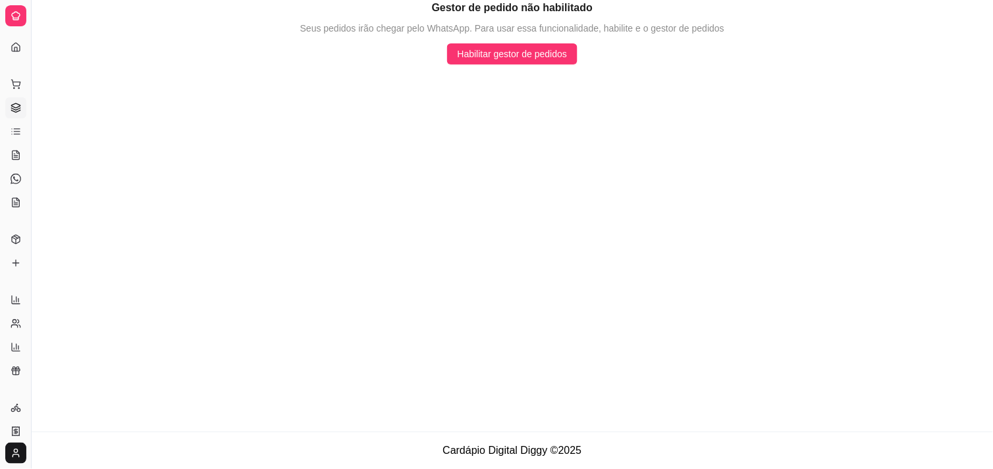
select select "ALL"
select select "0"
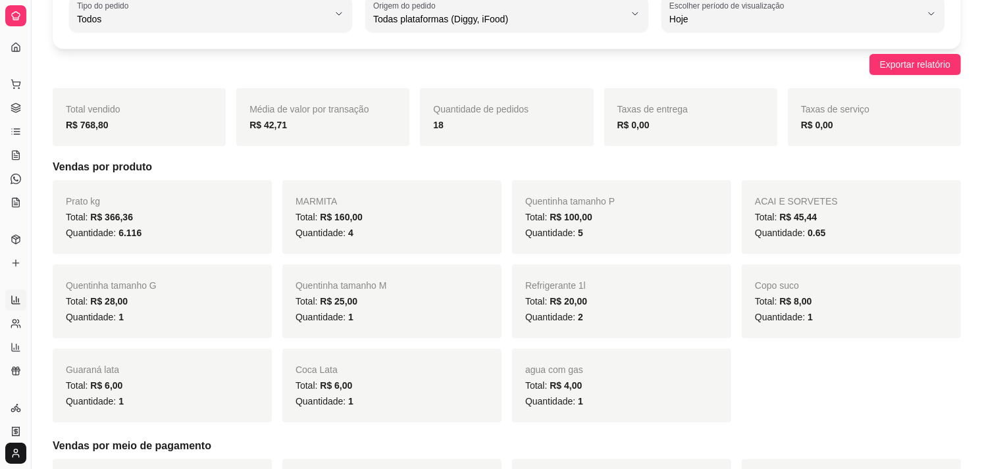
scroll to position [116, 0]
